Goal: Entertainment & Leisure: Consume media (video, audio)

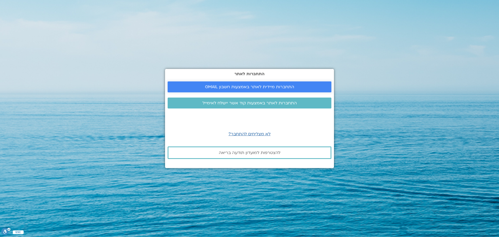
click at [252, 84] on span "התחברות מיידית לאתר באמצעות חשבון GMAIL" at bounding box center [249, 86] width 89 height 5
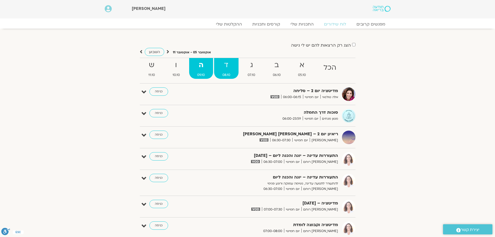
click at [224, 64] on strong "ד" at bounding box center [226, 65] width 24 height 12
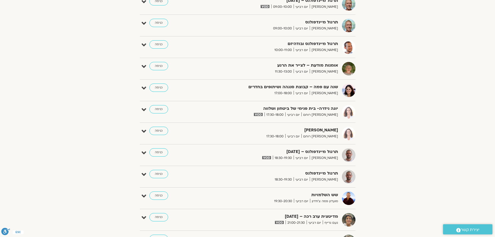
scroll to position [468, 0]
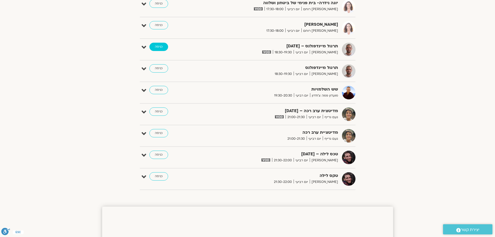
click at [161, 46] on link "כניסה" at bounding box center [158, 47] width 19 height 8
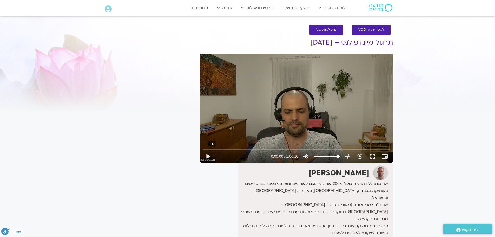
click at [212, 148] on input "Seek" at bounding box center [296, 149] width 186 height 3
click at [217, 148] on input "Seek" at bounding box center [296, 149] width 186 height 3
click at [222, 148] on input "Seek" at bounding box center [296, 149] width 186 height 3
click at [245, 149] on input "Seek" at bounding box center [296, 149] width 186 height 3
click at [250, 149] on input "Seek" at bounding box center [296, 149] width 186 height 3
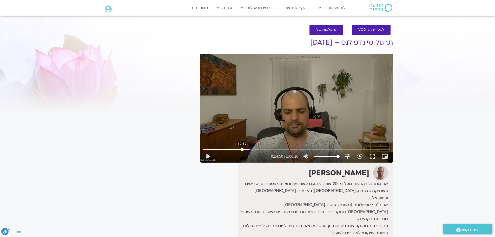
click at [242, 148] on input "Seek" at bounding box center [296, 149] width 186 height 3
click at [210, 159] on button "play_arrow" at bounding box center [208, 156] width 12 height 12
type input "816.852614"
